Goal: Task Accomplishment & Management: Complete application form

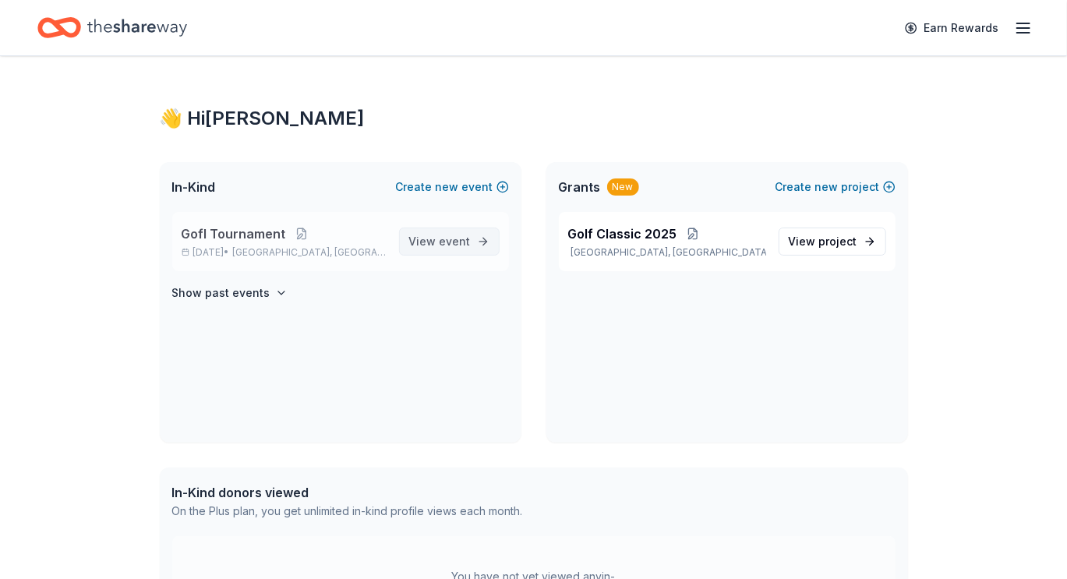
click at [443, 242] on span "event" at bounding box center [455, 241] width 31 height 13
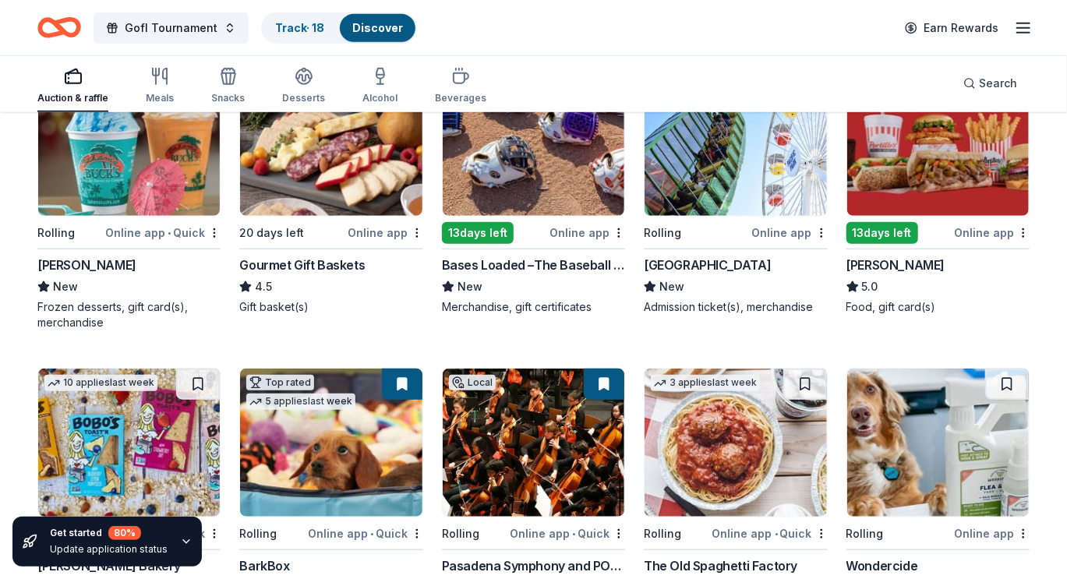
scroll to position [390, 0]
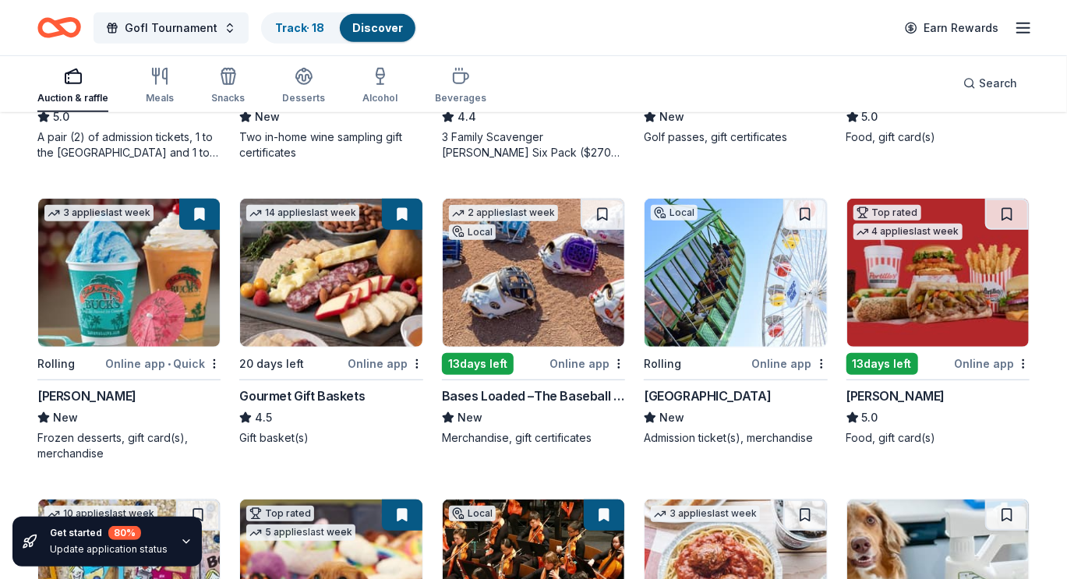
click at [948, 267] on img at bounding box center [938, 273] width 182 height 148
click at [1010, 213] on button at bounding box center [1007, 214] width 44 height 31
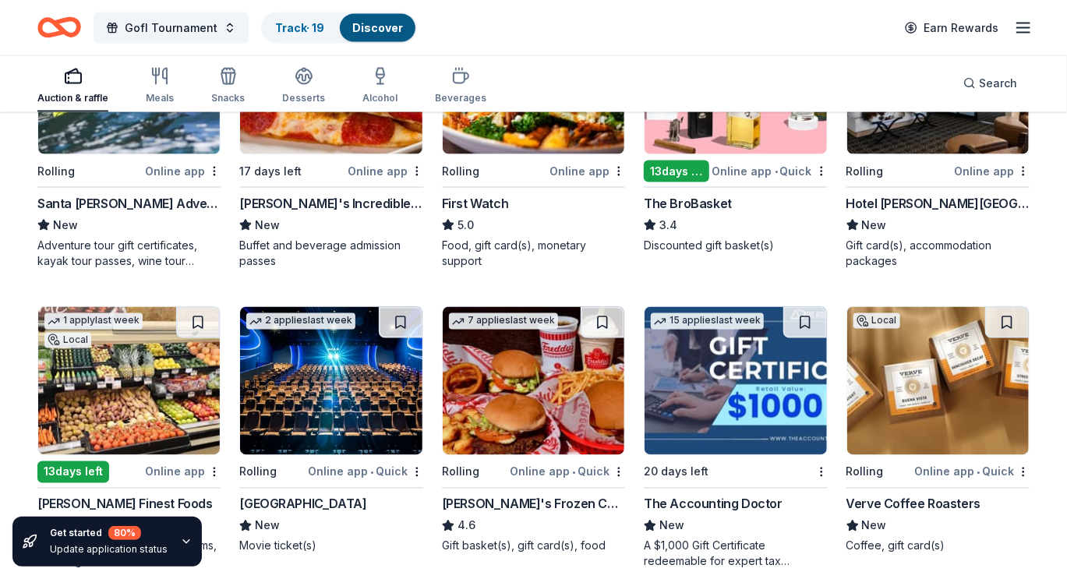
scroll to position [1247, 0]
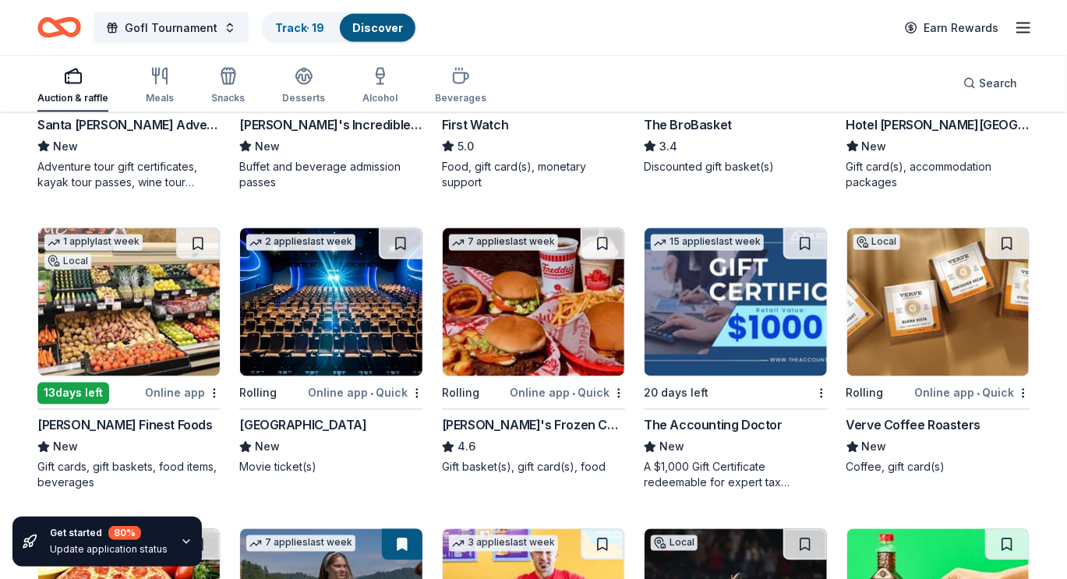
click at [496, 316] on img at bounding box center [534, 302] width 182 height 148
click at [594, 240] on button at bounding box center [603, 243] width 44 height 31
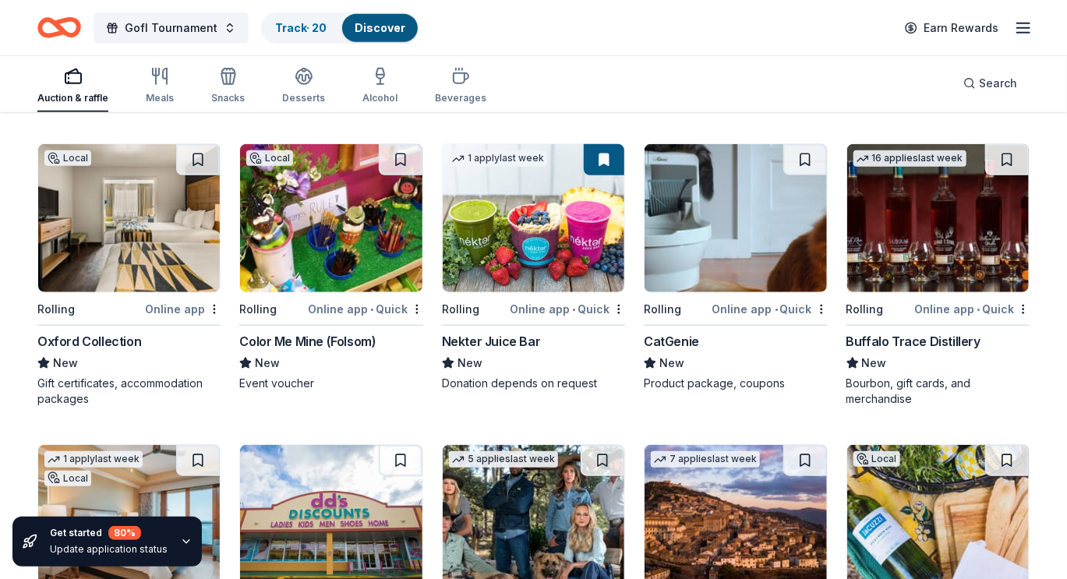
scroll to position [3463, 0]
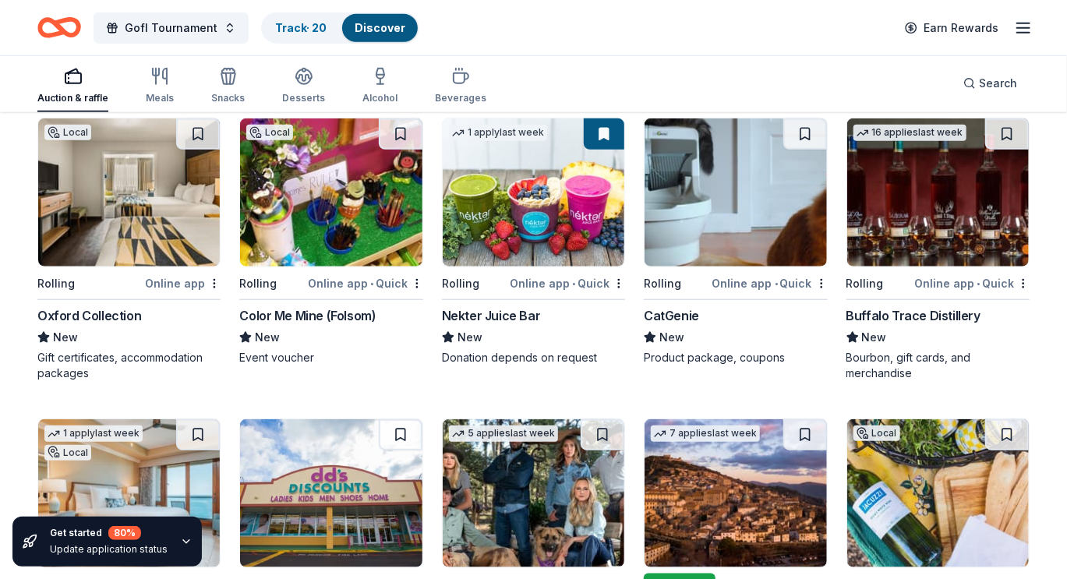
click at [902, 202] on img at bounding box center [938, 192] width 182 height 148
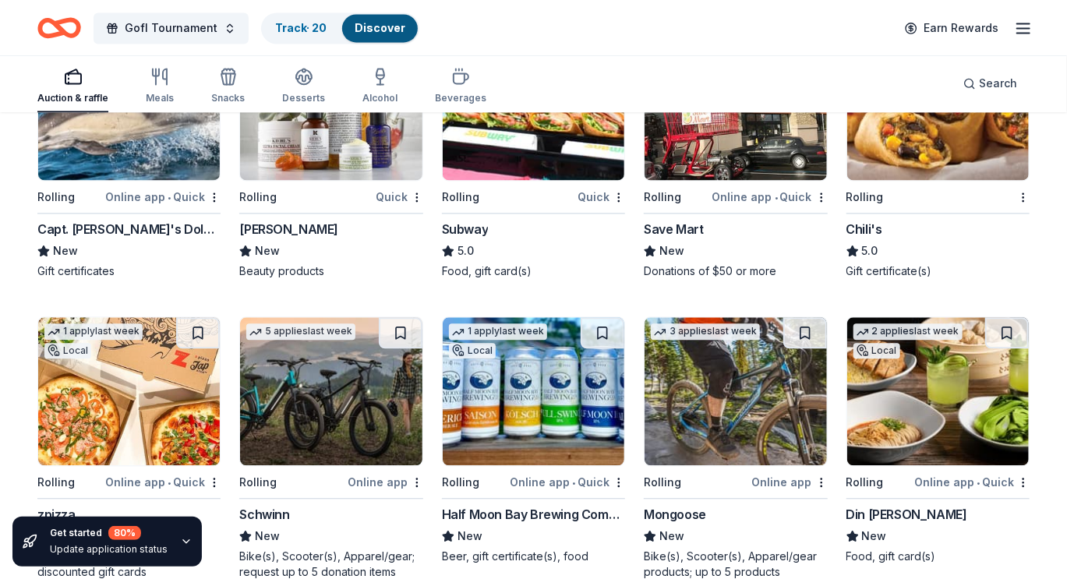
scroll to position [7484, 0]
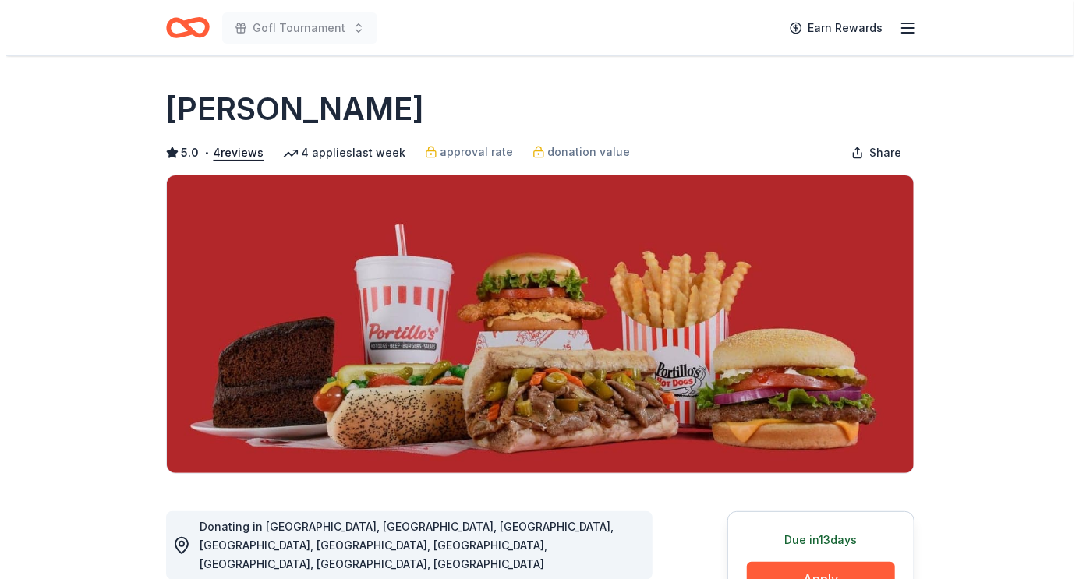
scroll to position [233, 0]
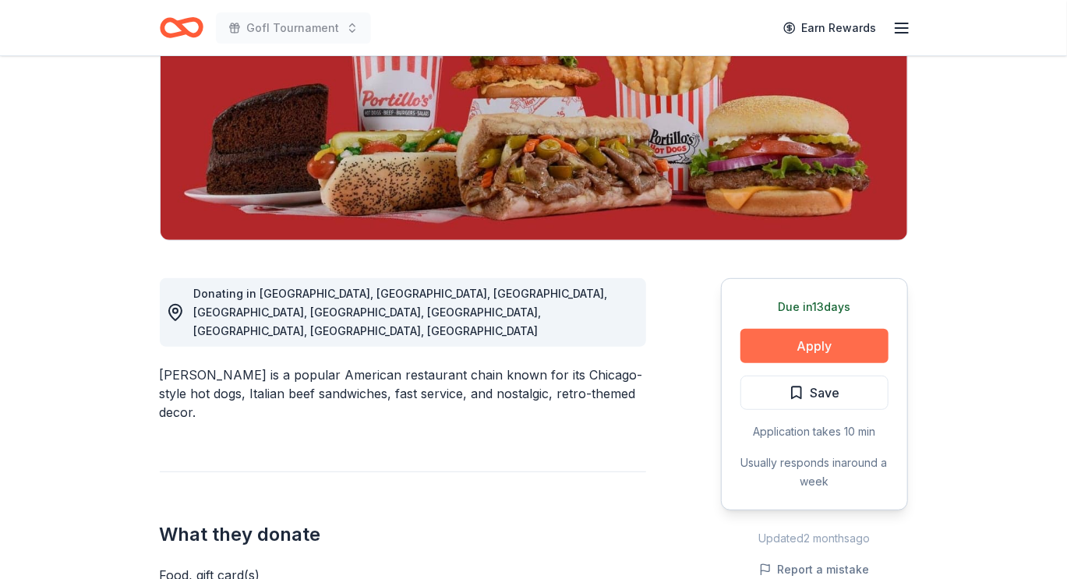
click at [818, 340] on button "Apply" at bounding box center [814, 346] width 148 height 34
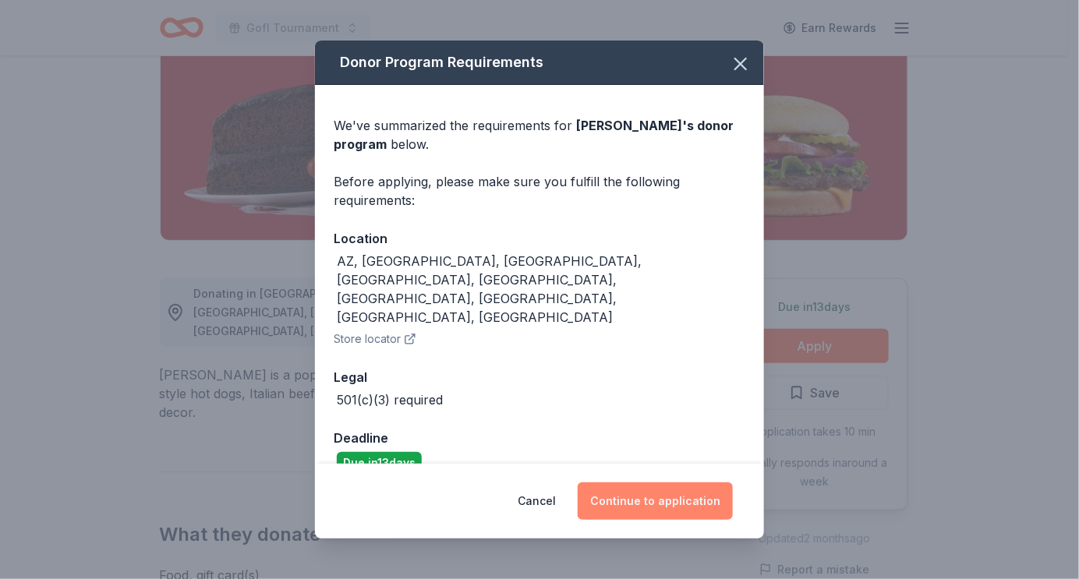
click at [668, 482] on button "Continue to application" at bounding box center [654, 500] width 155 height 37
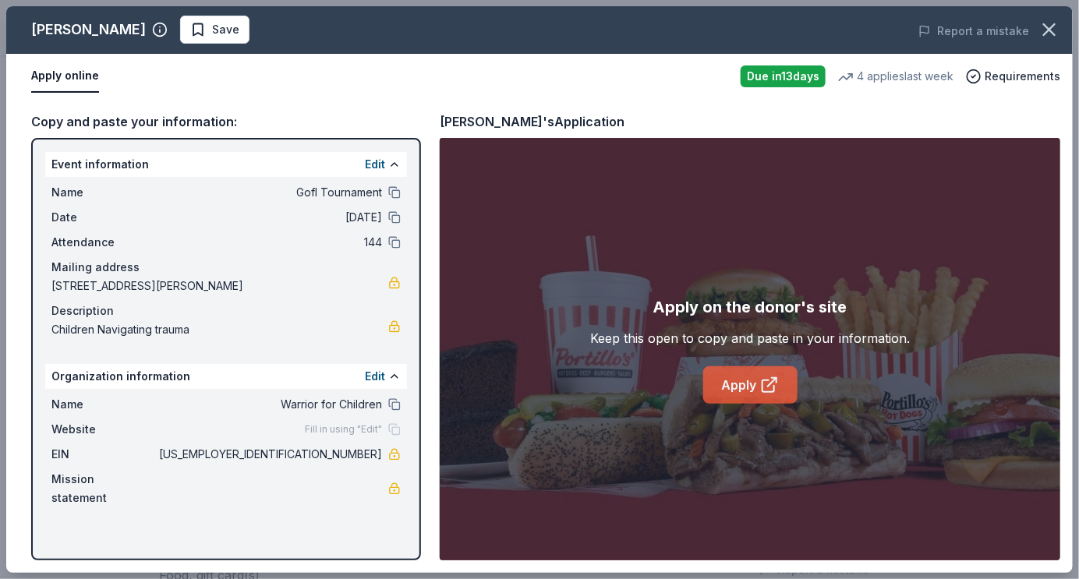
click at [729, 378] on link "Apply" at bounding box center [750, 384] width 94 height 37
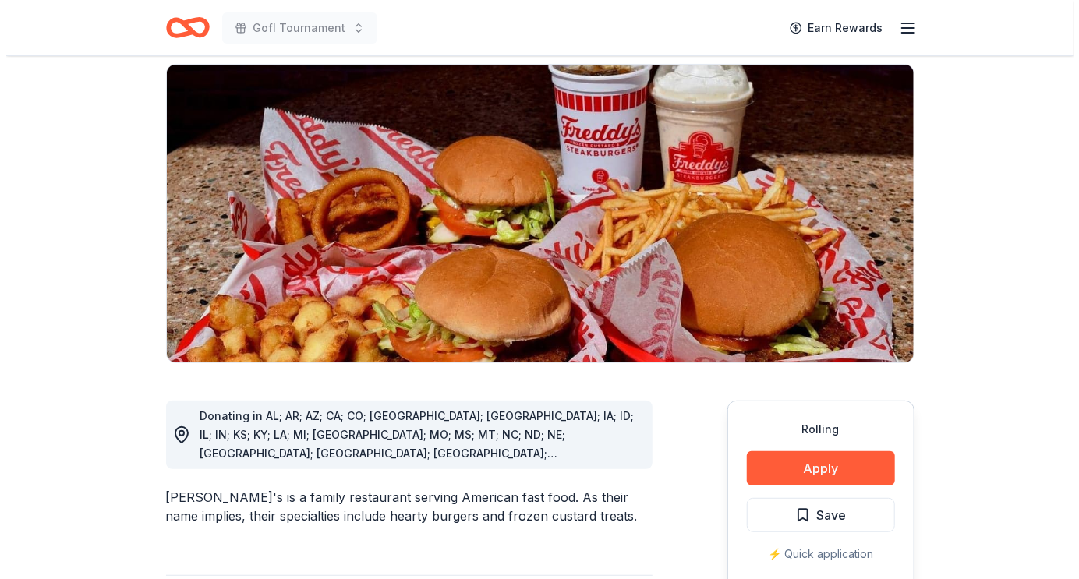
scroll to position [156, 0]
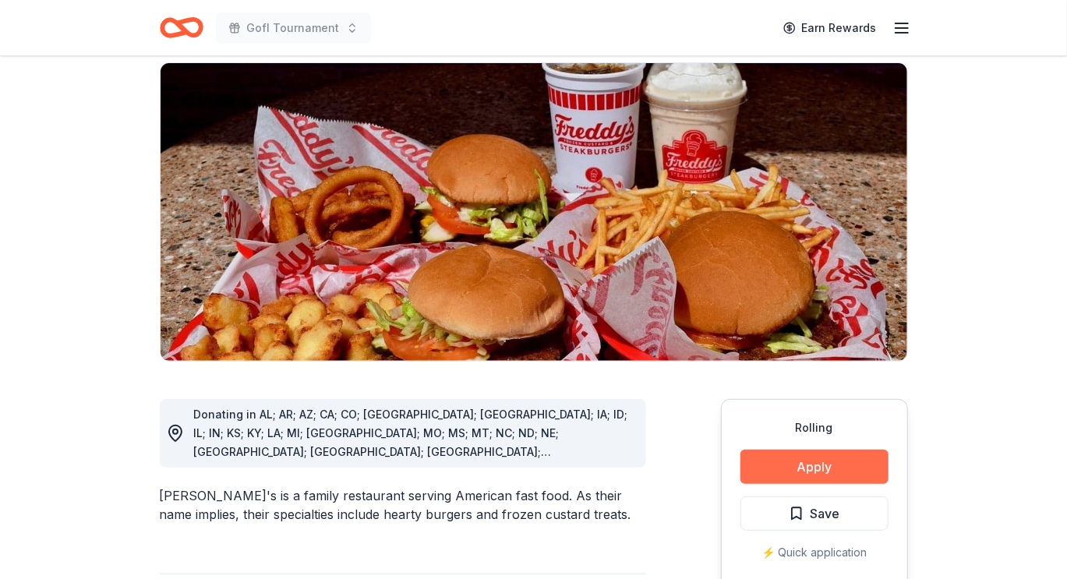
click at [814, 450] on button "Apply" at bounding box center [814, 467] width 148 height 34
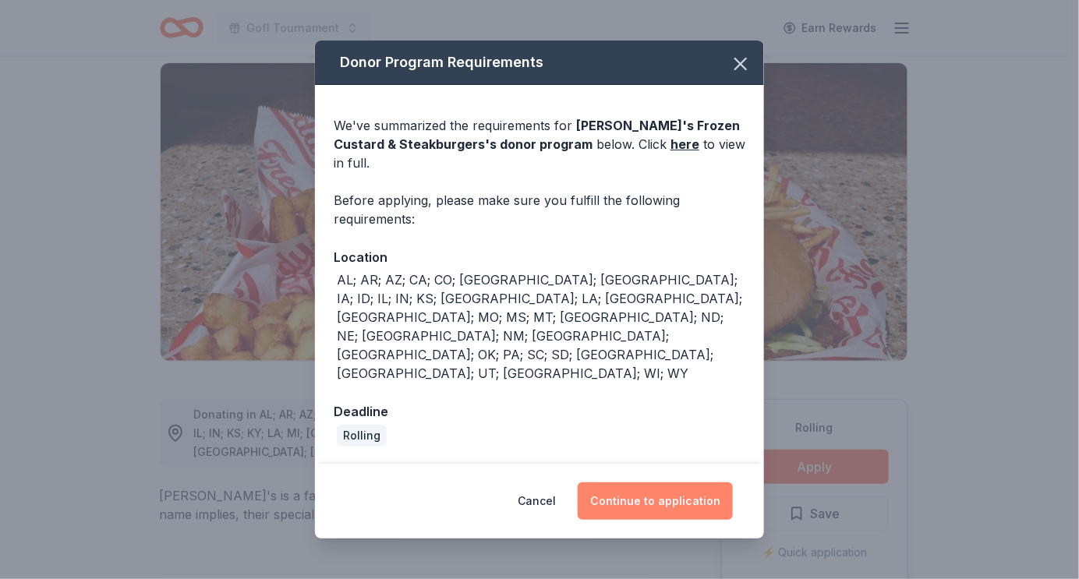
click at [666, 482] on button "Continue to application" at bounding box center [654, 500] width 155 height 37
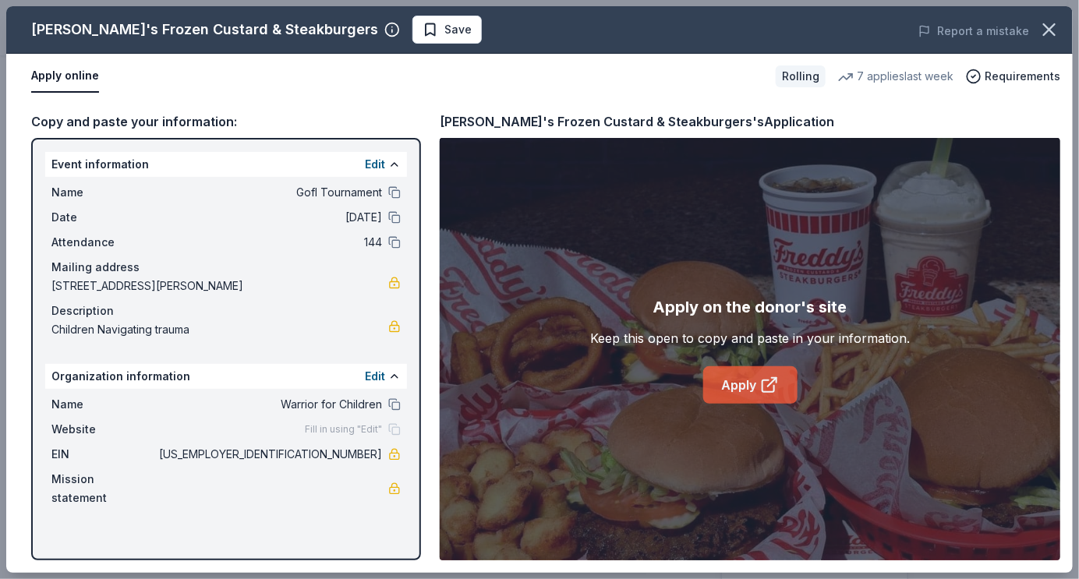
click at [737, 388] on link "Apply" at bounding box center [750, 384] width 94 height 37
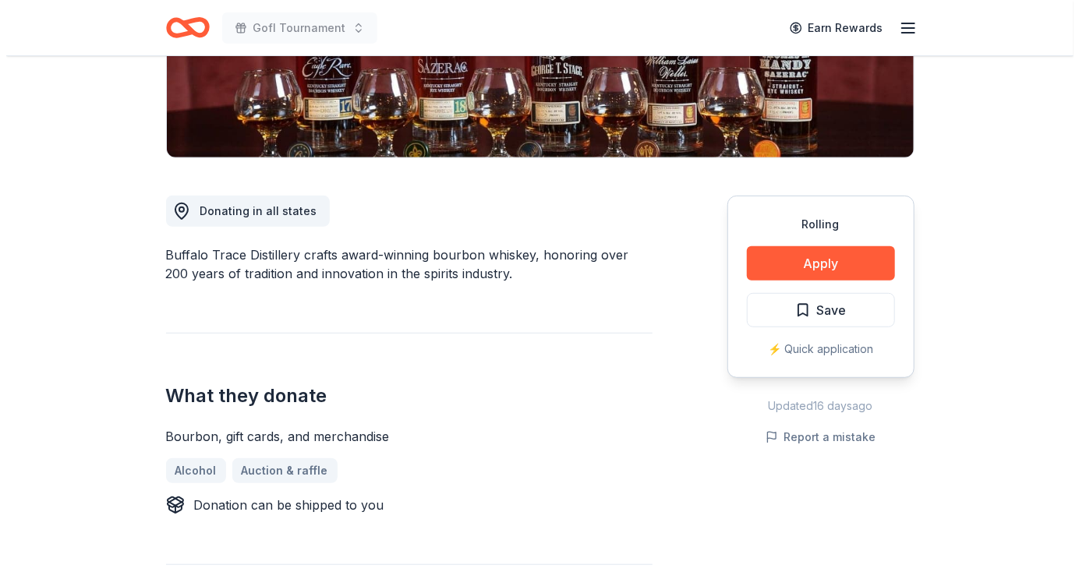
scroll to position [312, 0]
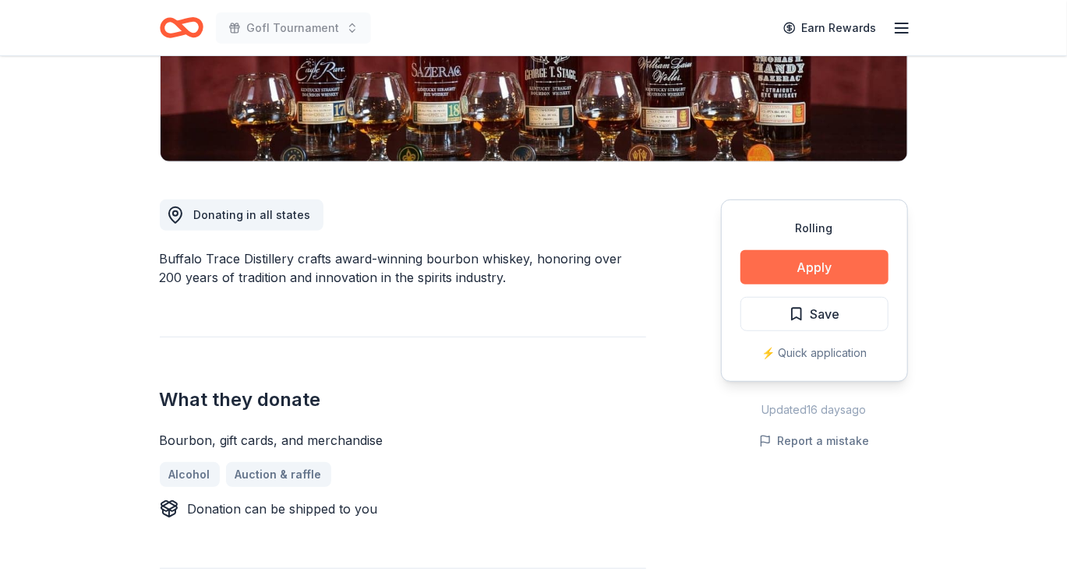
click at [793, 270] on button "Apply" at bounding box center [814, 267] width 148 height 34
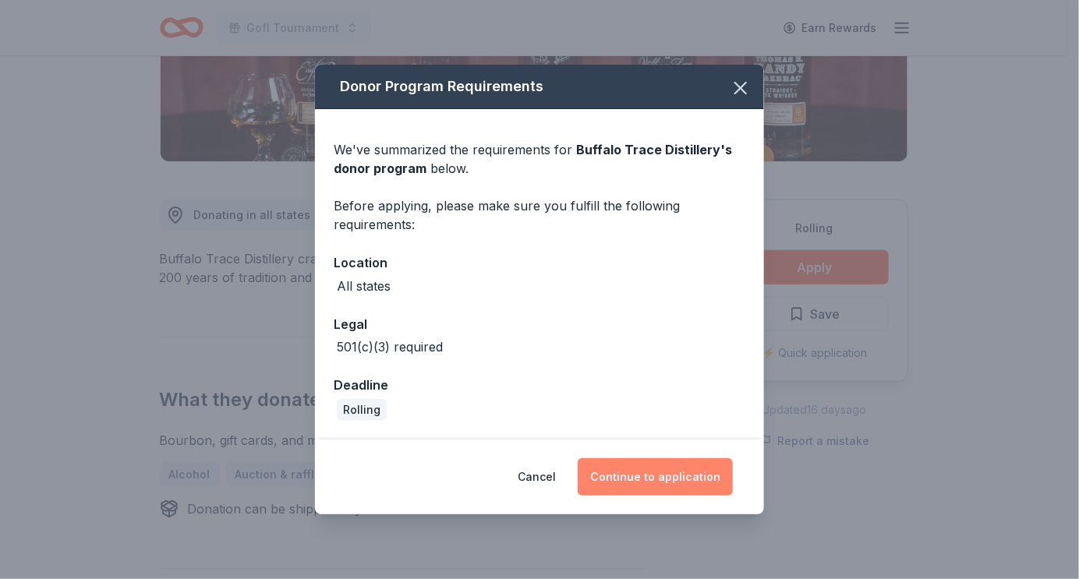
click at [640, 485] on button "Continue to application" at bounding box center [654, 476] width 155 height 37
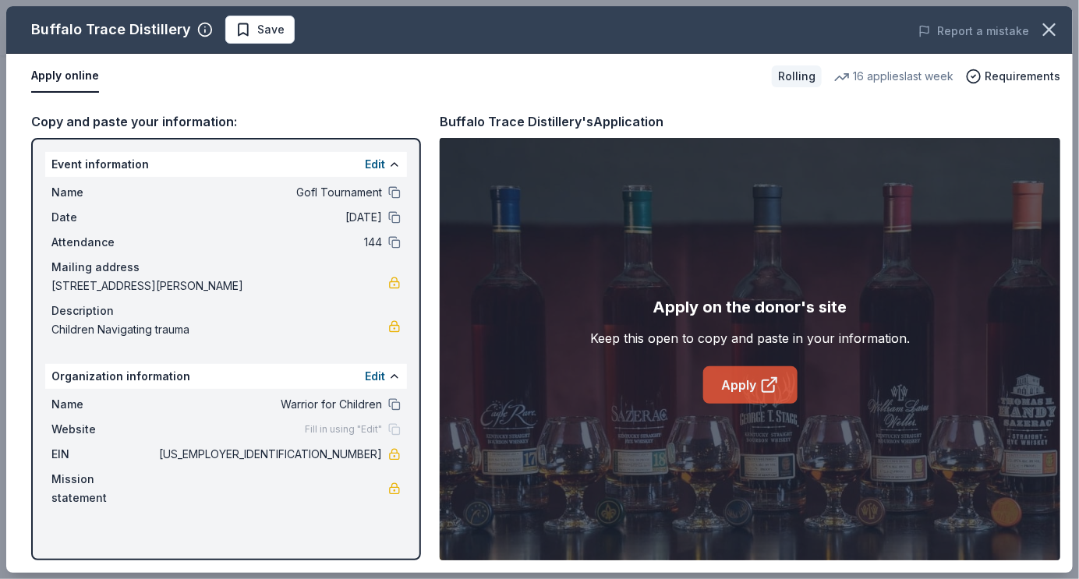
click at [774, 376] on icon at bounding box center [769, 385] width 19 height 19
